Goal: Find specific page/section: Find specific page/section

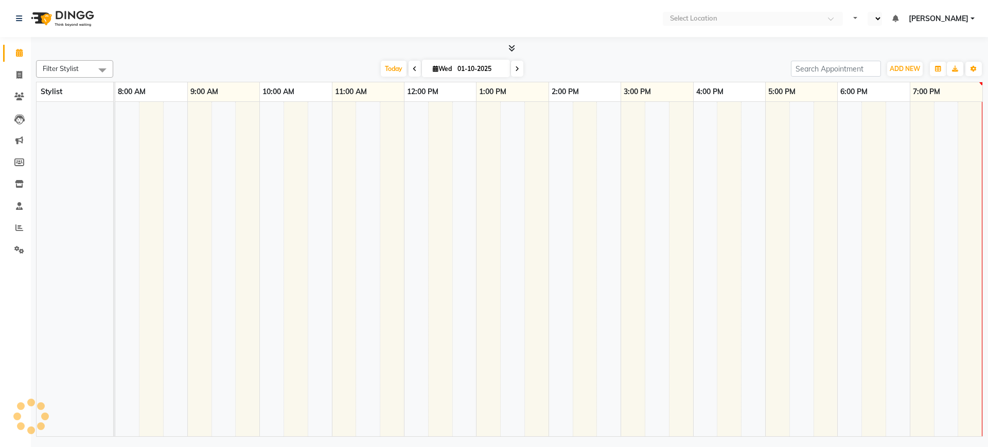
select select "en"
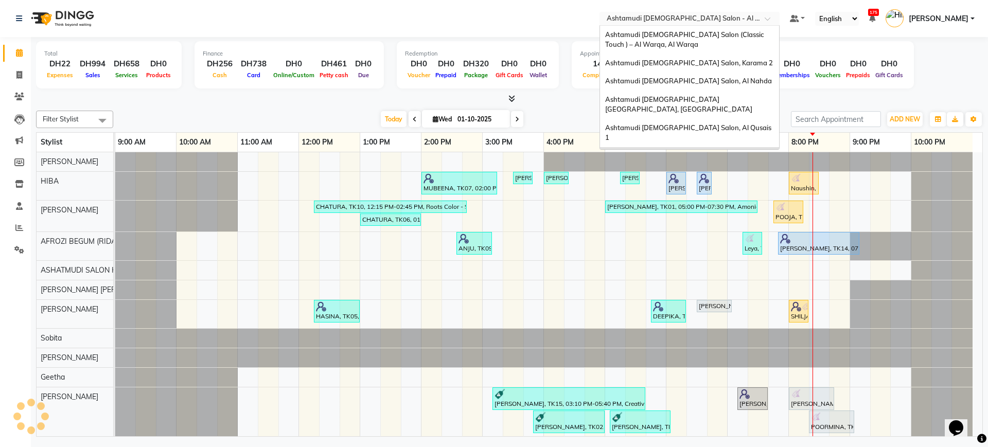
click at [655, 21] on input "text" at bounding box center [679, 19] width 149 height 10
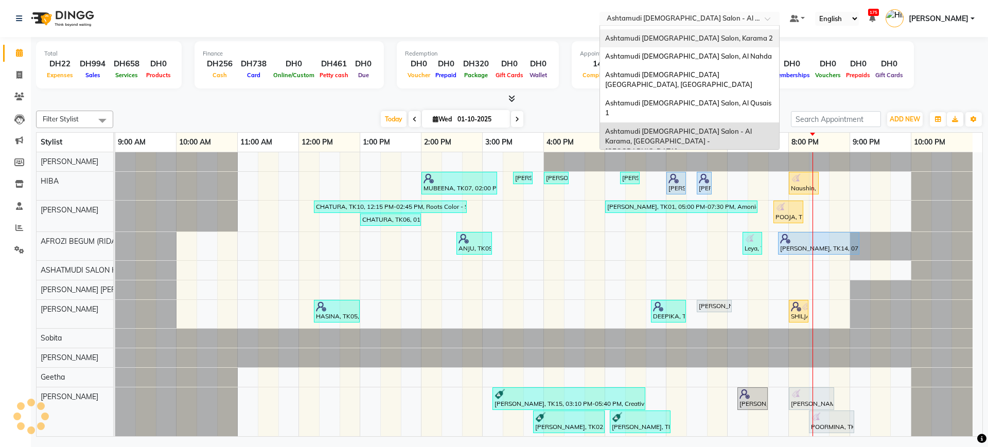
click at [679, 39] on span "Ashtamudi [DEMOGRAPHIC_DATA] Salon, Karama 2" at bounding box center [689, 38] width 168 height 8
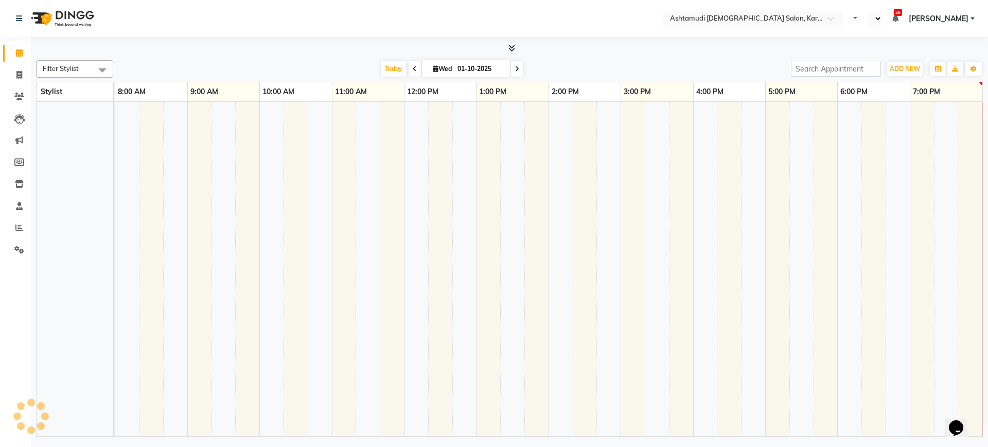
select select "en"
